Goal: Obtain resource: Download file/media

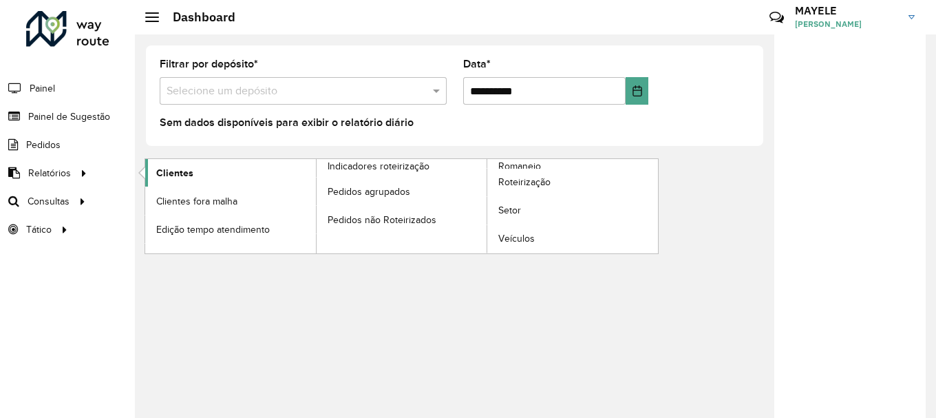
click at [197, 185] on link "Clientes" at bounding box center [230, 173] width 171 height 28
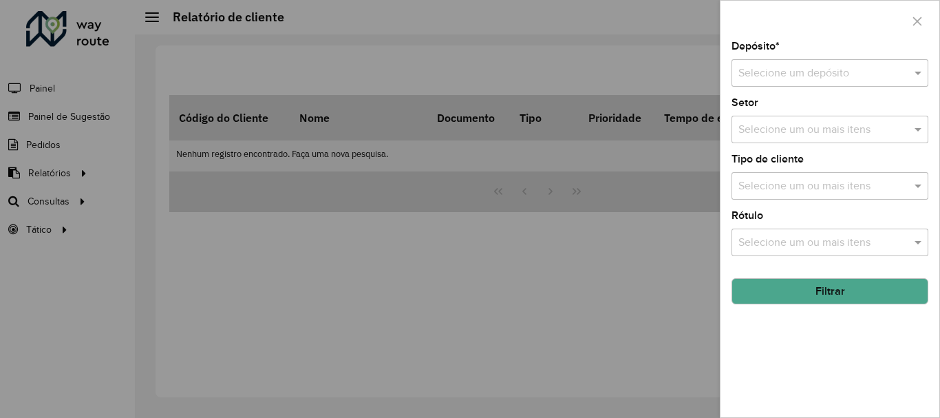
click at [829, 67] on input "text" at bounding box center [817, 73] width 156 height 17
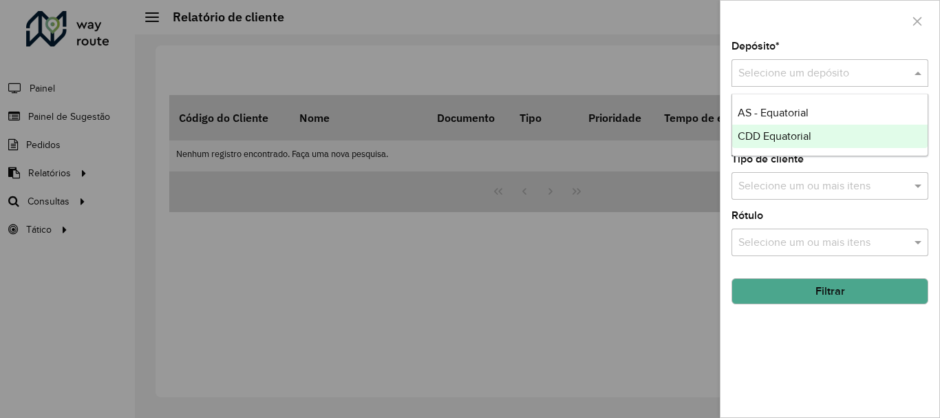
click at [774, 137] on span "CDD Equatorial" at bounding box center [775, 136] width 74 height 12
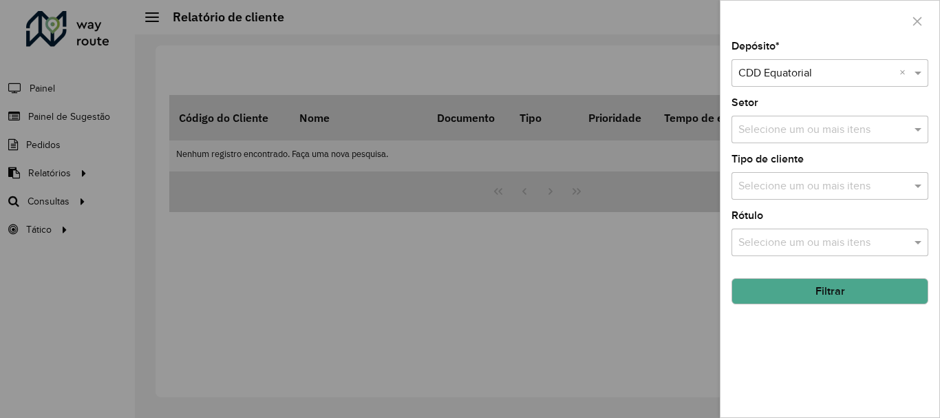
click at [789, 284] on button "Filtrar" at bounding box center [830, 291] width 197 height 26
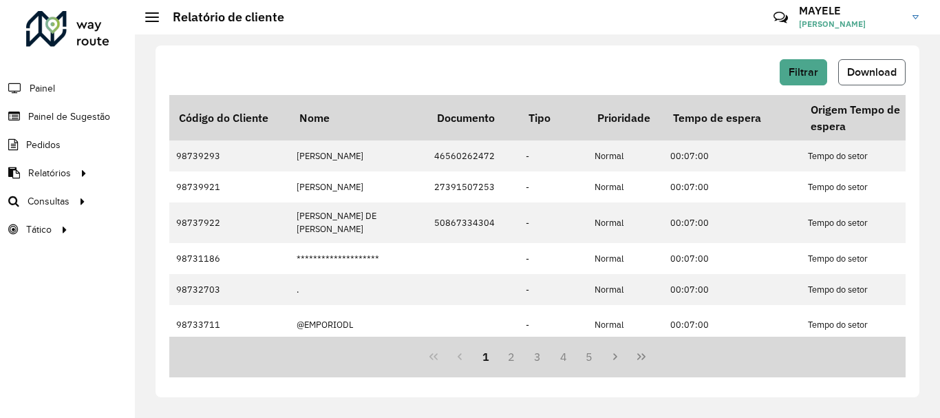
click at [890, 71] on span "Download" at bounding box center [872, 72] width 50 height 12
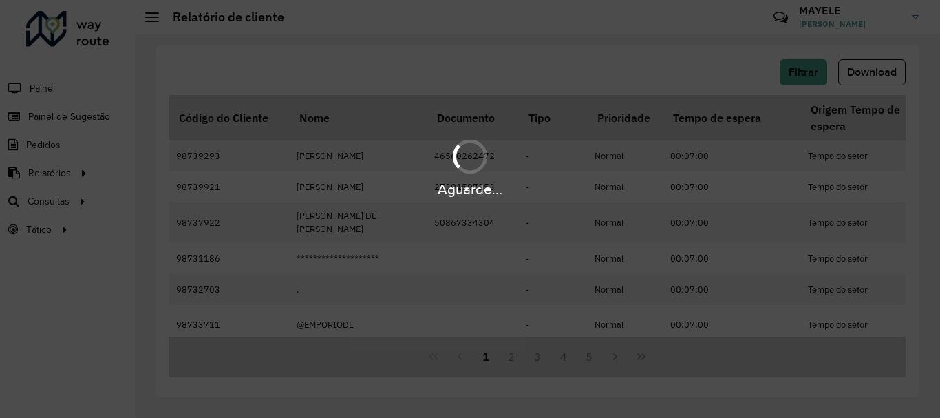
click at [548, 80] on div "Aguarde..." at bounding box center [470, 209] width 940 height 418
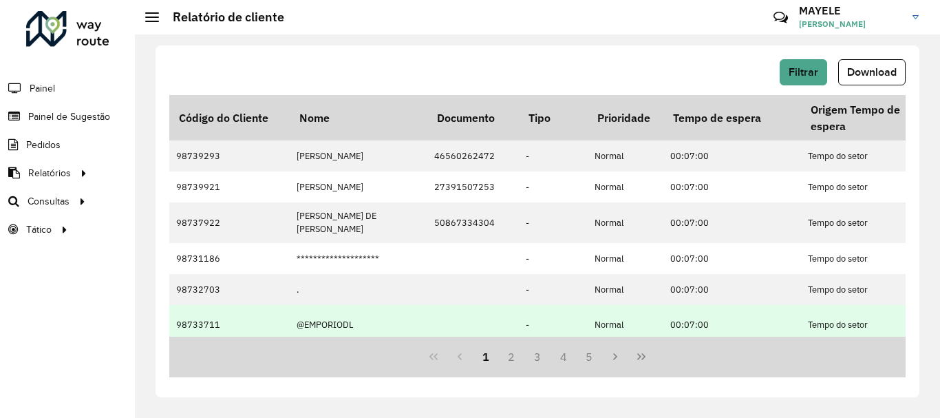
scroll to position [138, 0]
